Goal: Use online tool/utility: Utilize a website feature to perform a specific function

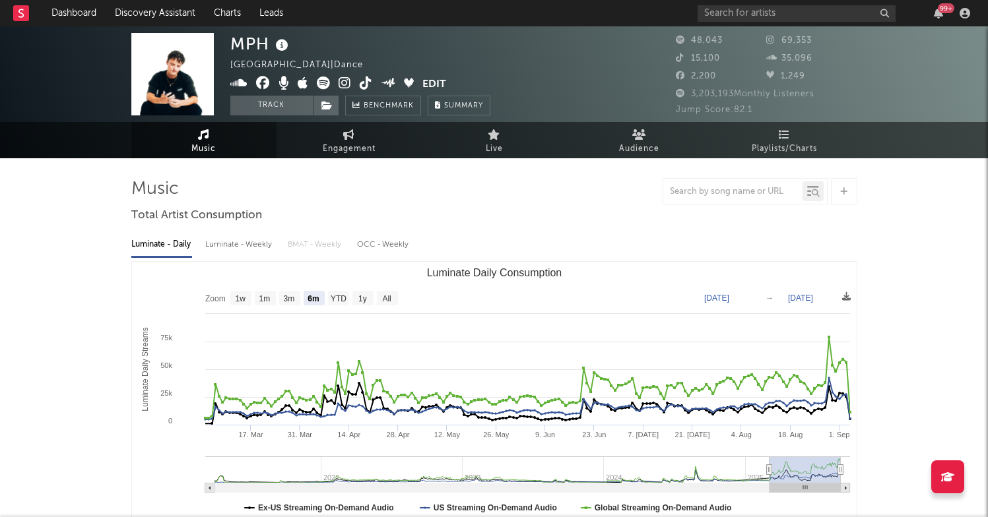
select select "6m"
click at [166, 4] on link "Discovery Assistant" at bounding box center [155, 13] width 99 height 26
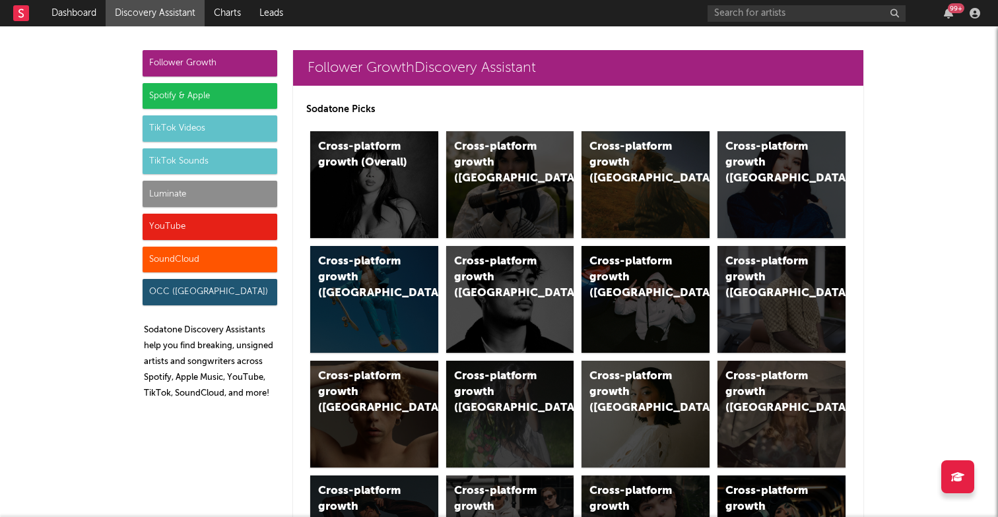
click at [174, 93] on div "Spotify & Apple" at bounding box center [210, 96] width 135 height 26
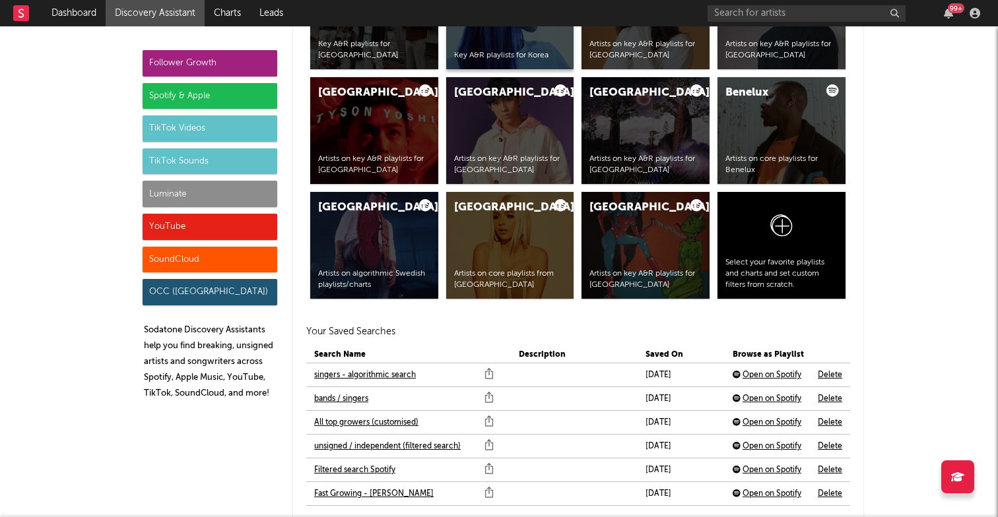
scroll to position [2679, 0]
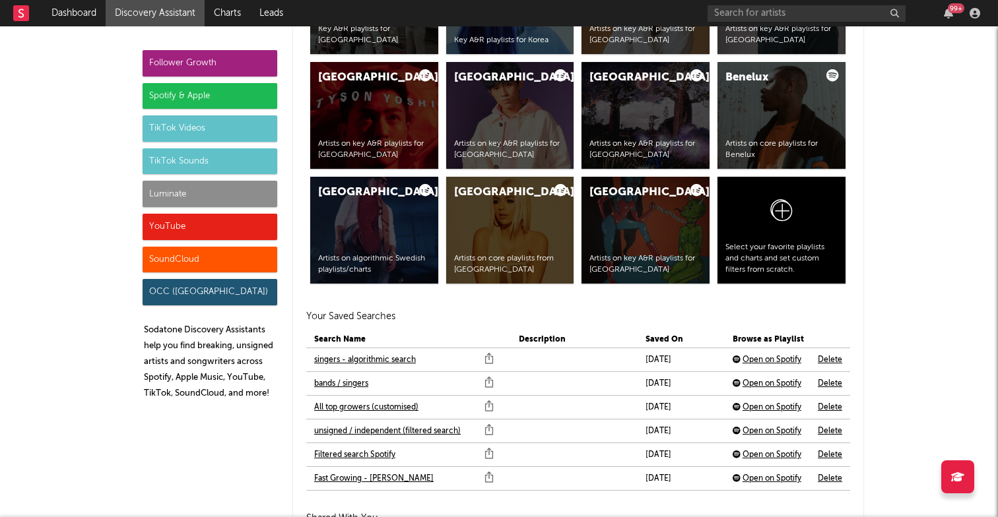
click at [361, 475] on link "Fast Growing - [PERSON_NAME]" at bounding box center [373, 479] width 119 height 16
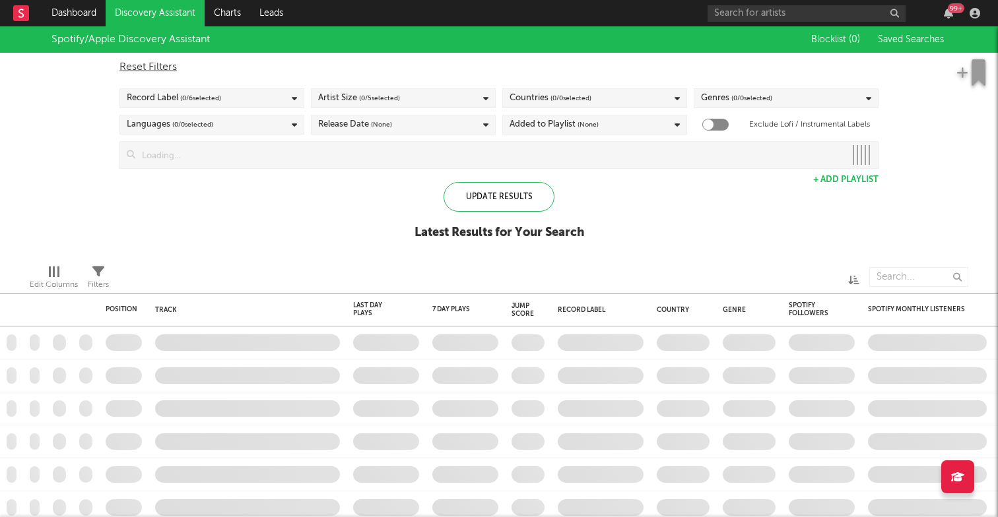
checkbox input "true"
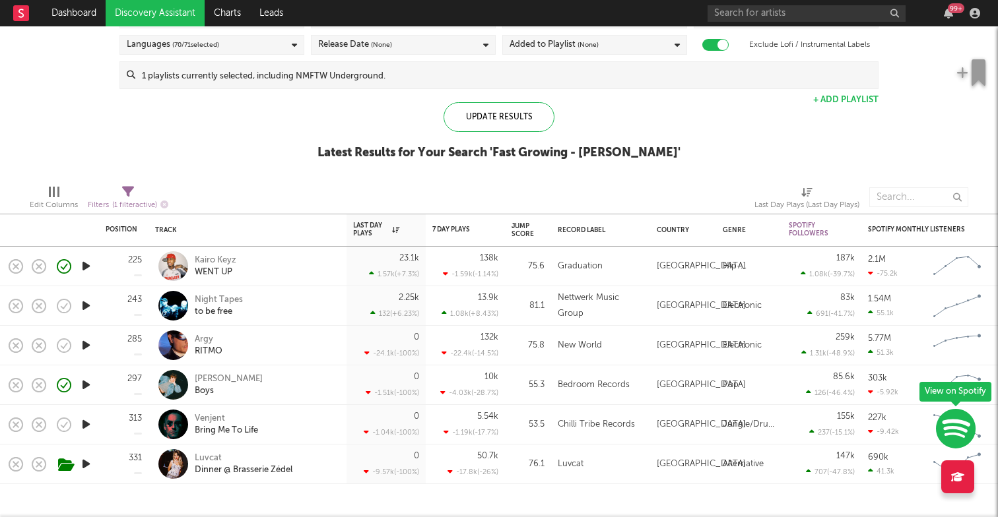
click at [131, 15] on link "Discovery Assistant" at bounding box center [155, 13] width 99 height 26
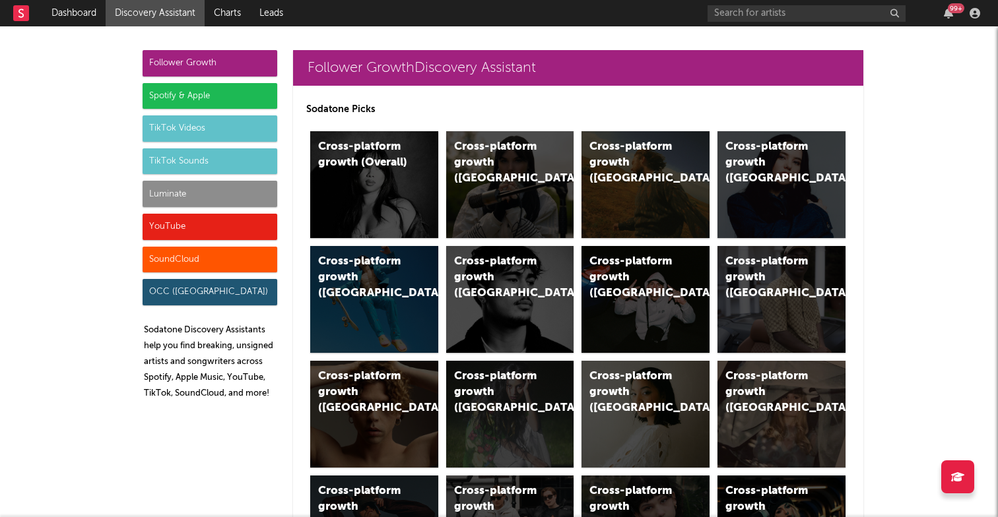
click at [178, 83] on div "Spotify & Apple" at bounding box center [210, 96] width 135 height 26
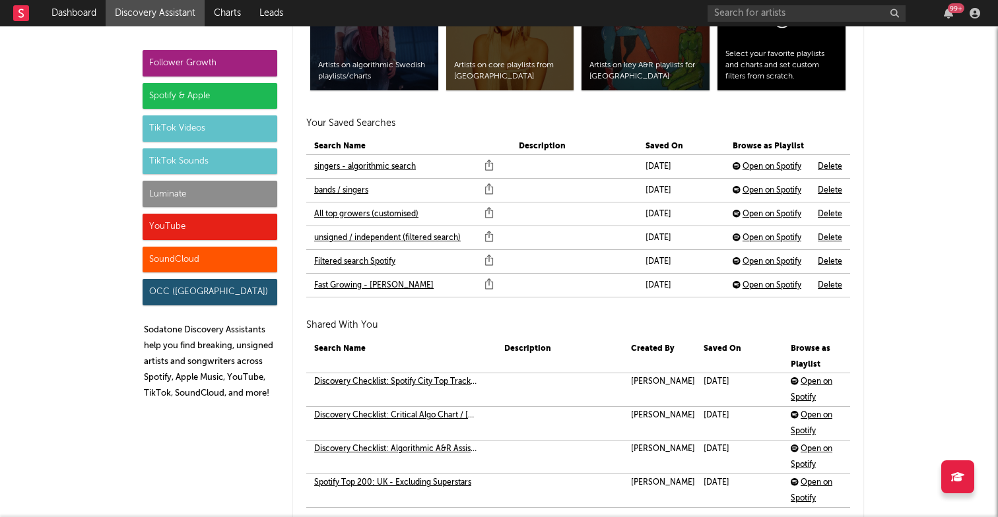
scroll to position [2863, 0]
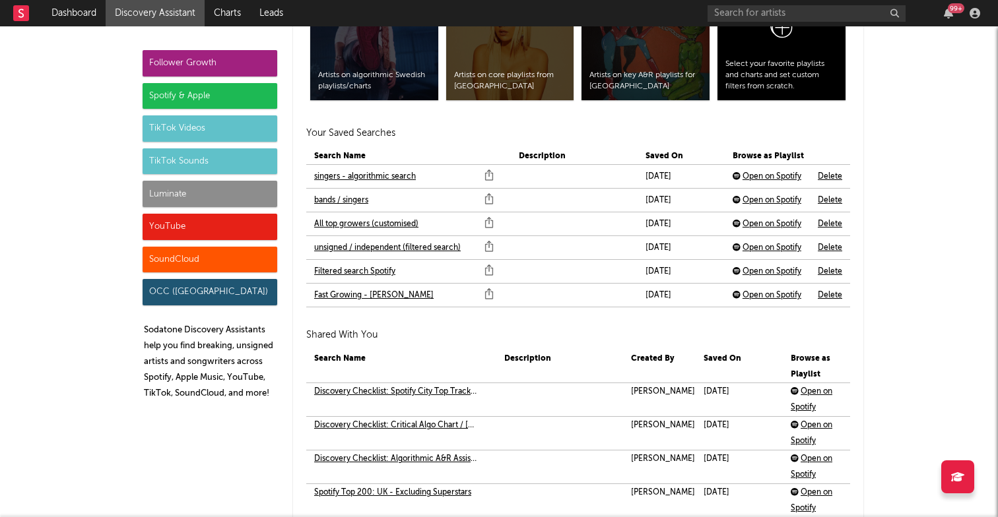
click at [348, 222] on link "All top growers (customised)" at bounding box center [366, 224] width 104 height 16
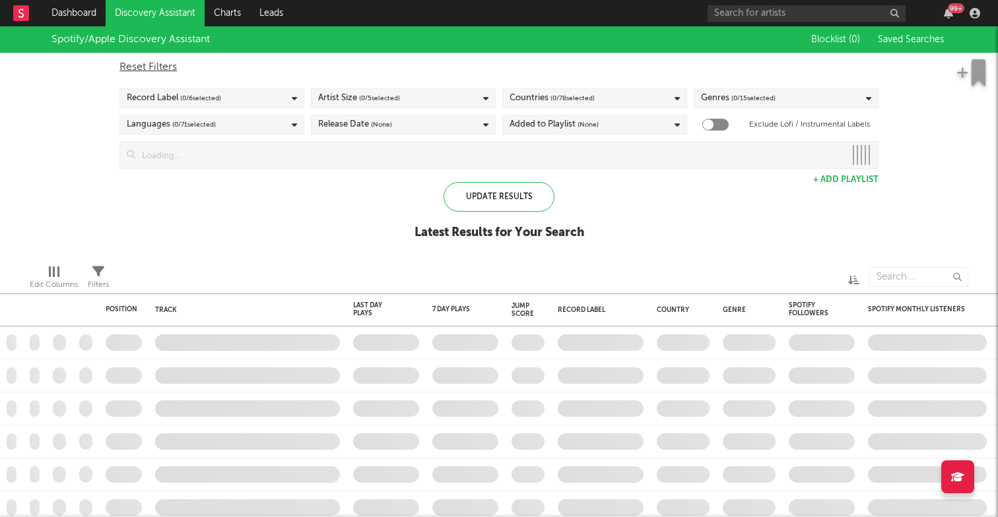
checkbox input "true"
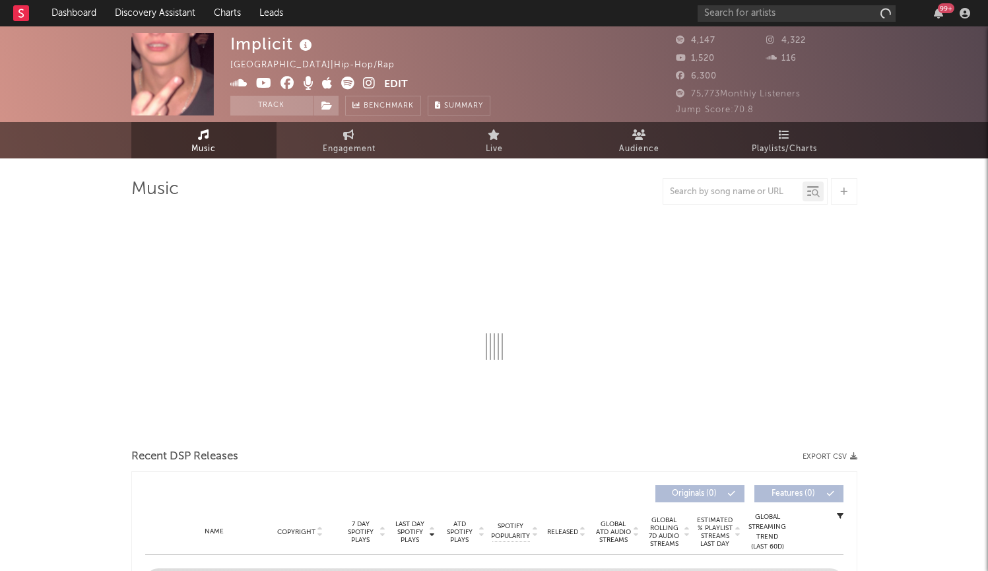
select select "1w"
